Goal: Transaction & Acquisition: Subscribe to service/newsletter

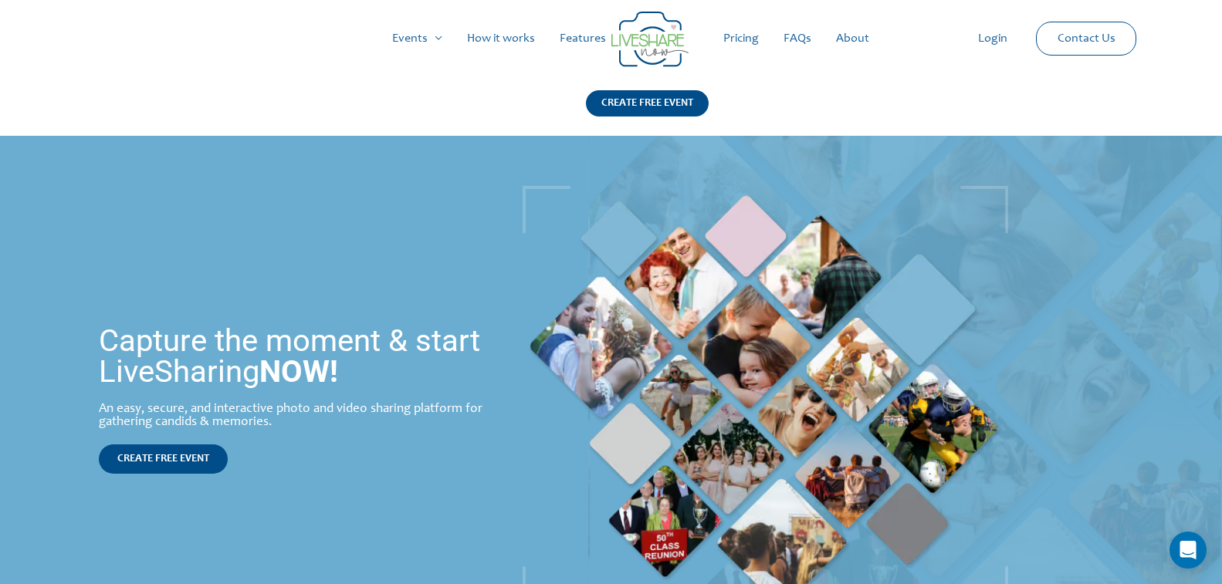
click at [745, 32] on link "Pricing" at bounding box center [741, 38] width 60 height 49
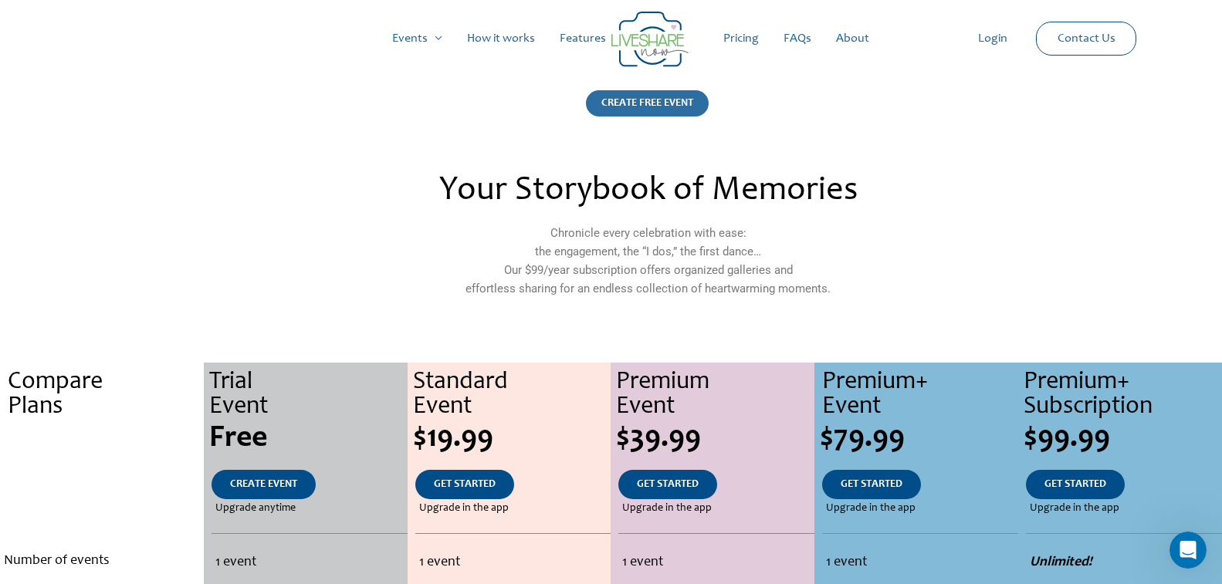
click at [641, 96] on div "CREATE FREE EVENT" at bounding box center [647, 103] width 123 height 26
